Goal: Information Seeking & Learning: Stay updated

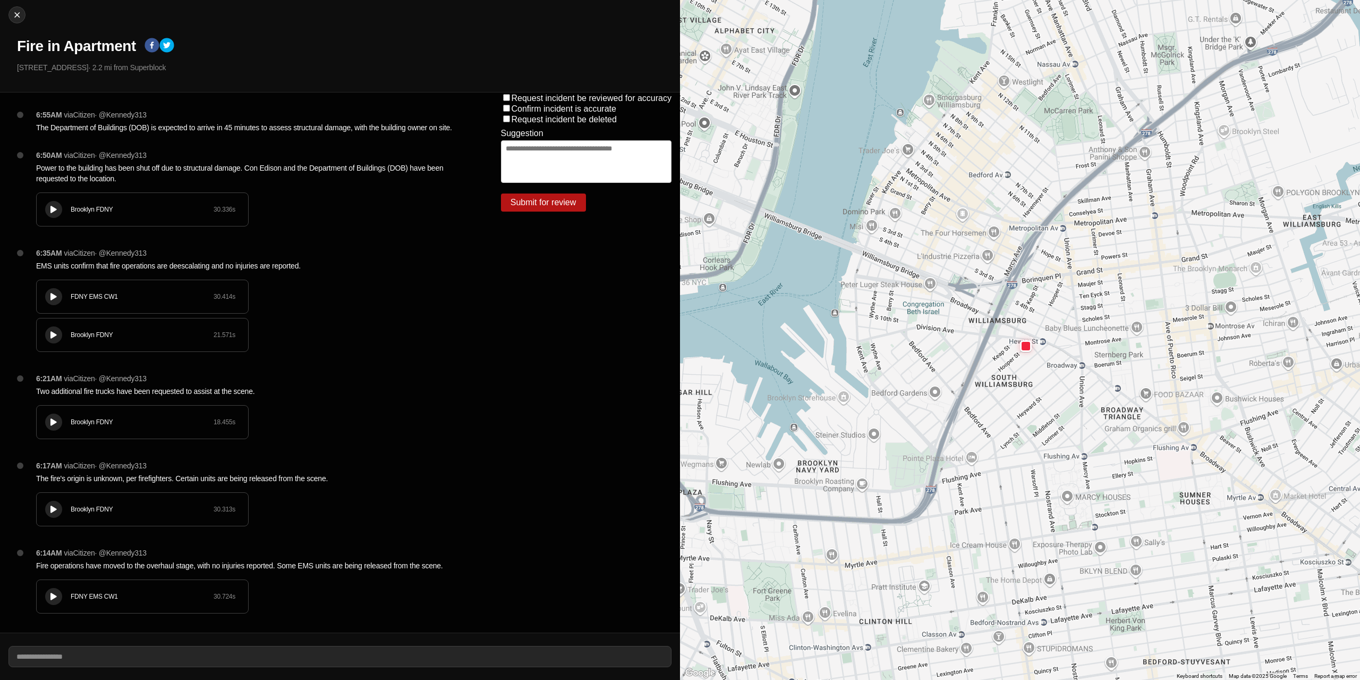
scroll to position [744, 0]
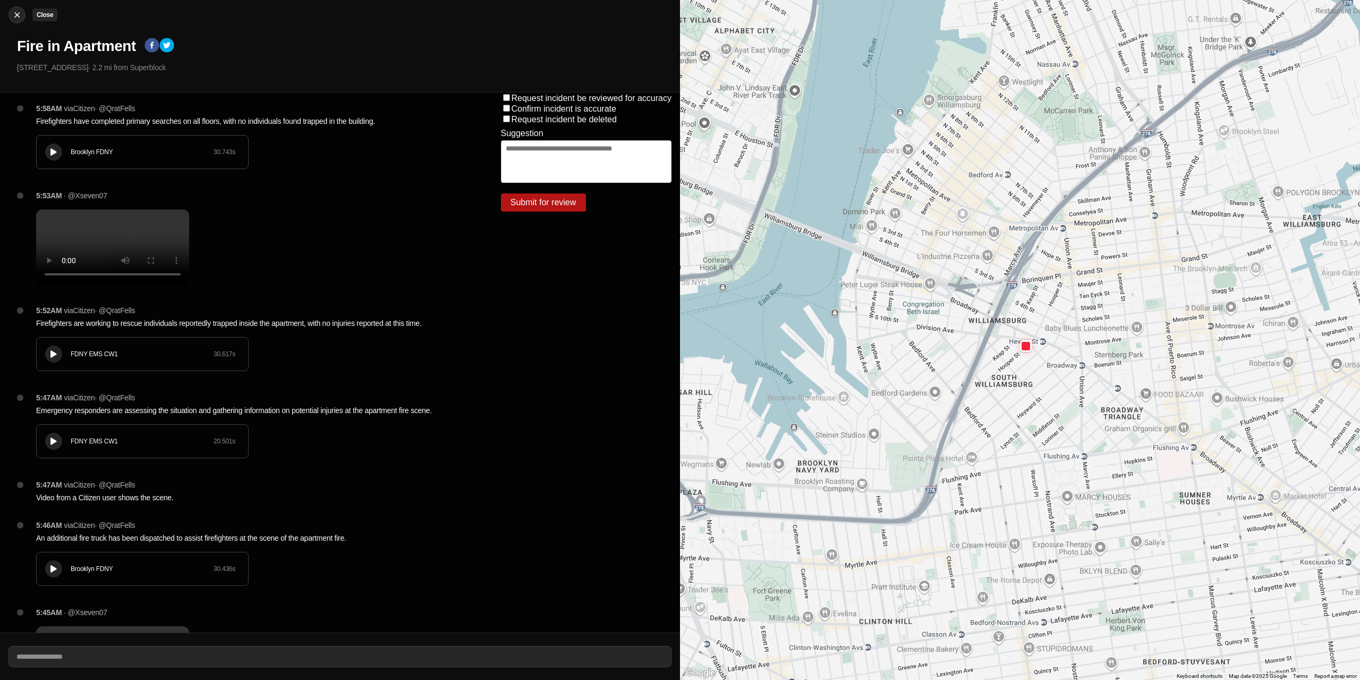
click at [20, 13] on img at bounding box center [17, 15] width 11 height 11
select select "*"
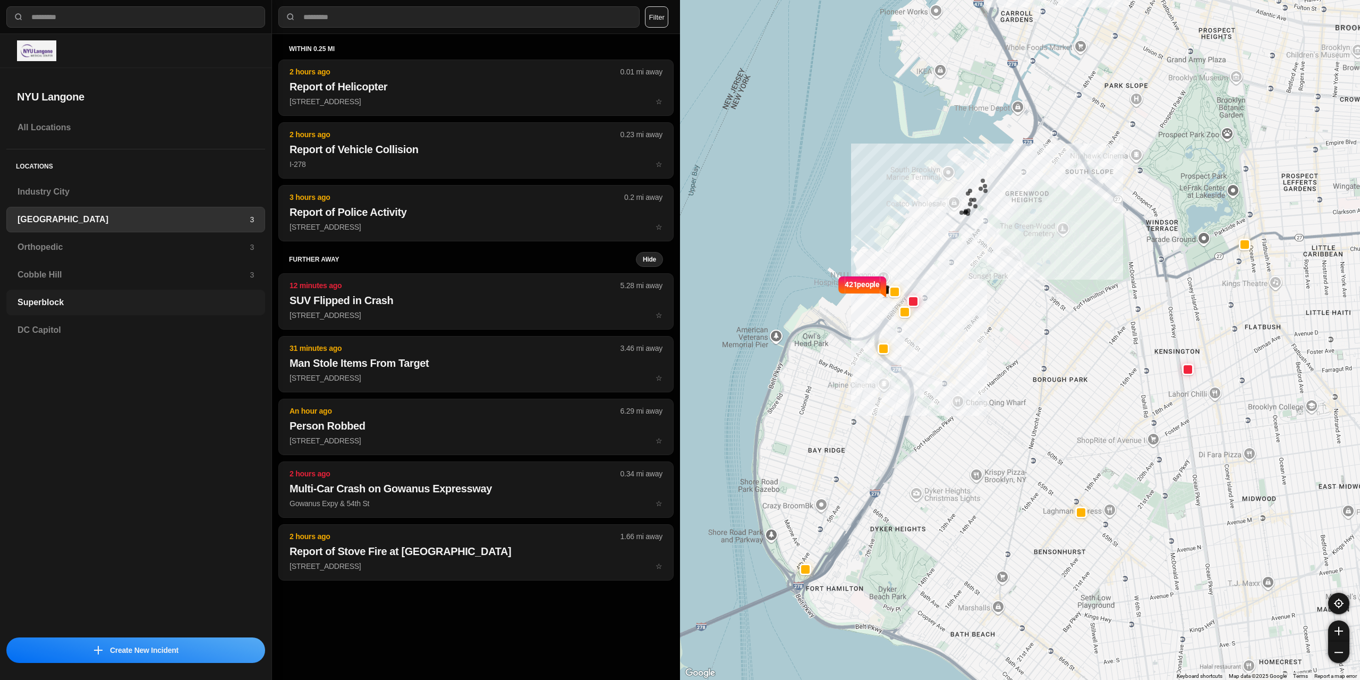
click at [83, 303] on h3 "Superblock" at bounding box center [136, 302] width 236 height 13
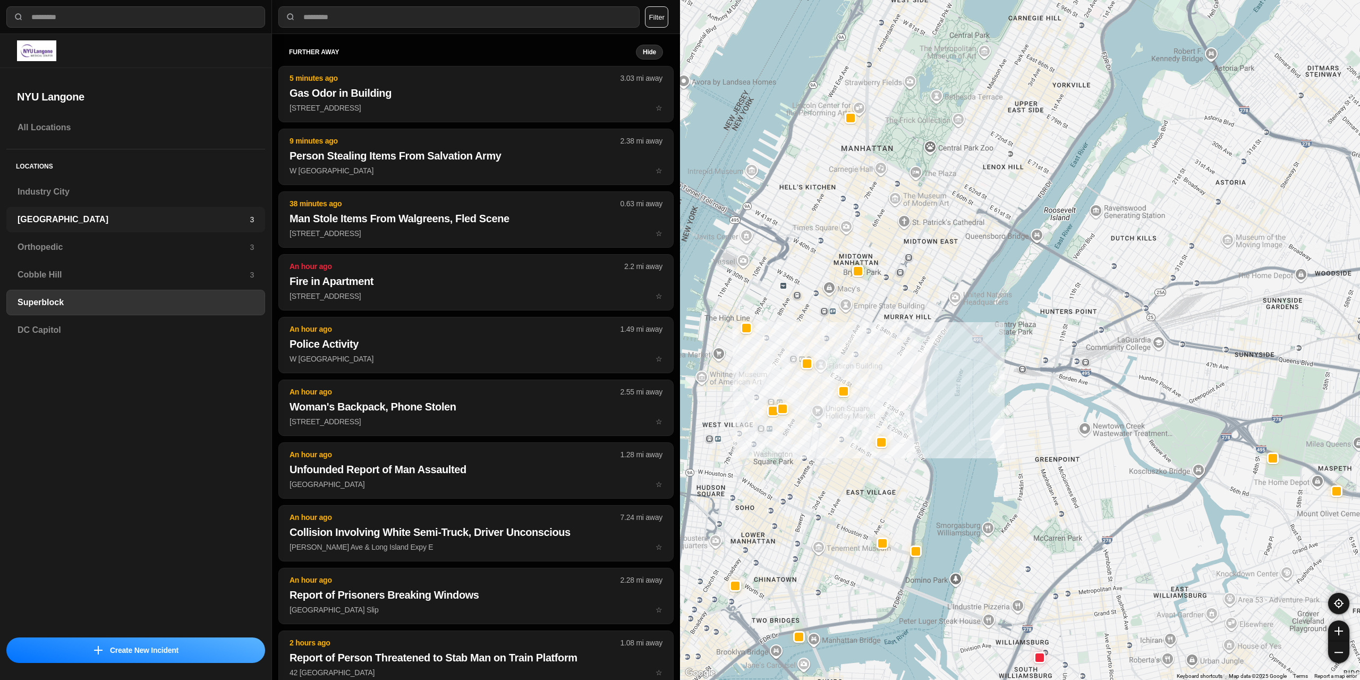
click at [71, 227] on div "Brooklyn 3" at bounding box center [135, 220] width 259 height 26
